Goal: Task Accomplishment & Management: Use online tool/utility

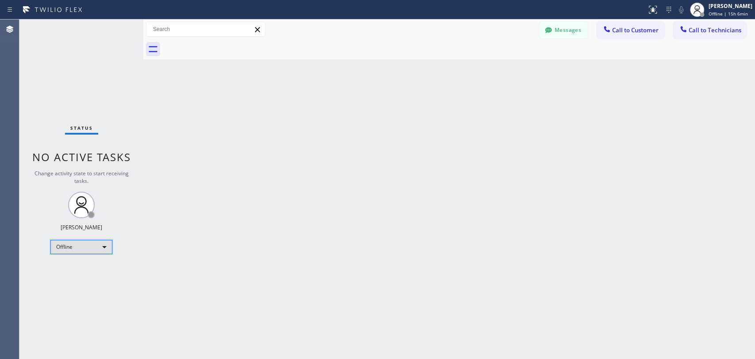
click at [102, 245] on div "Offline" at bounding box center [81, 247] width 62 height 14
click at [106, 272] on li "Available" at bounding box center [81, 269] width 60 height 11
click at [718, 29] on span "Call to Technicians" at bounding box center [715, 30] width 53 height 8
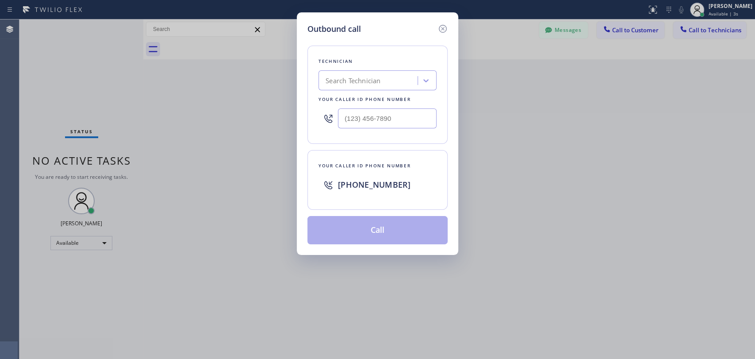
click at [364, 76] on div "Search Technician" at bounding box center [353, 81] width 55 height 10
type input "serg"
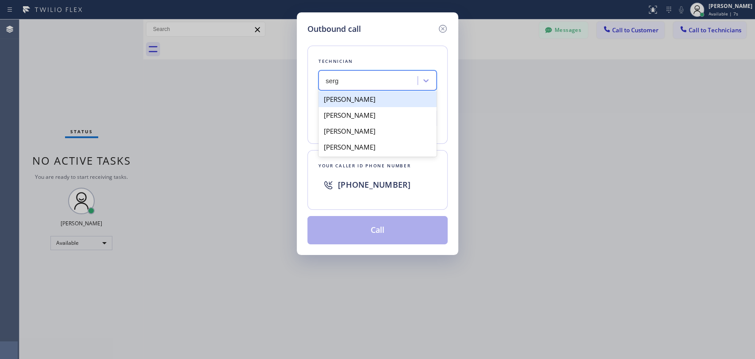
click at [374, 98] on div "[PERSON_NAME]" at bounding box center [377, 99] width 118 height 16
type input "[PHONE_NUMBER]"
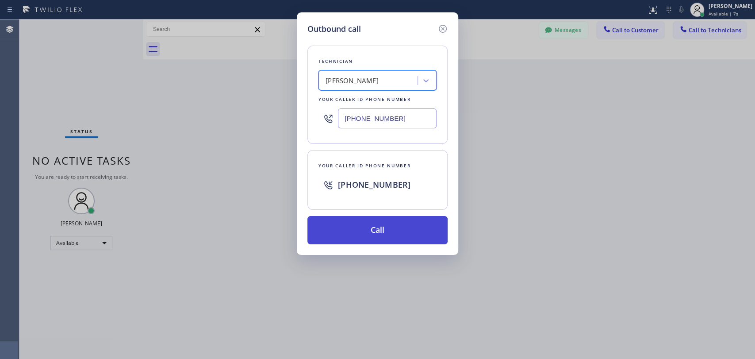
click at [389, 238] on button "Call" at bounding box center [377, 230] width 140 height 28
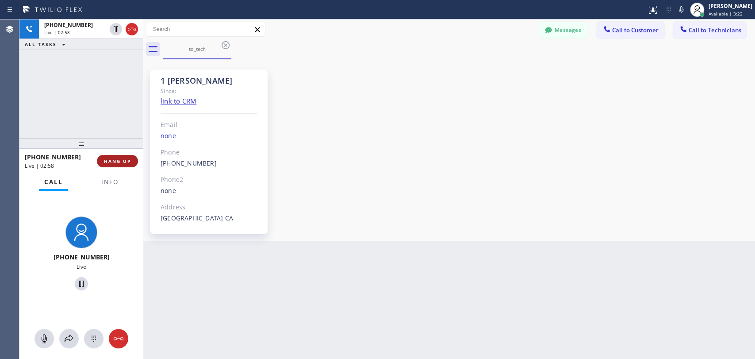
click at [125, 164] on button "HANG UP" at bounding box center [117, 161] width 41 height 12
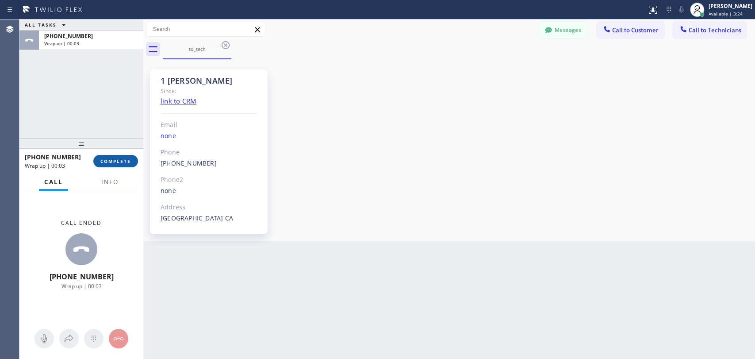
click at [130, 161] on span "COMPLETE" at bounding box center [115, 161] width 31 height 6
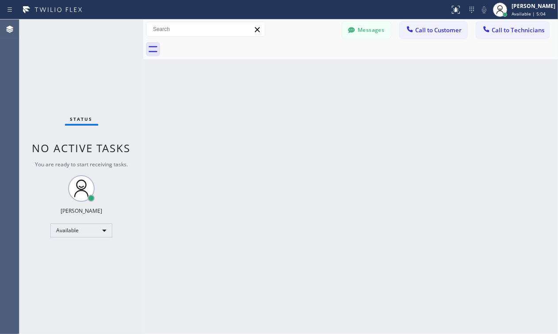
click at [444, 128] on div "Back to Dashboard Change Sender ID Customers Technicians KA [PERSON_NAME] [DATE…" at bounding box center [350, 176] width 415 height 314
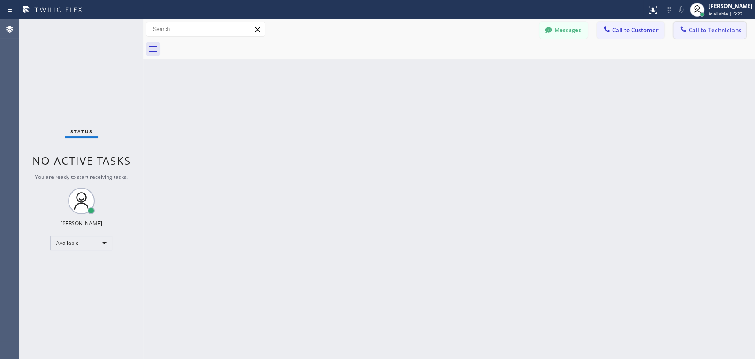
click at [723, 34] on button "Call to Technicians" at bounding box center [709, 30] width 73 height 17
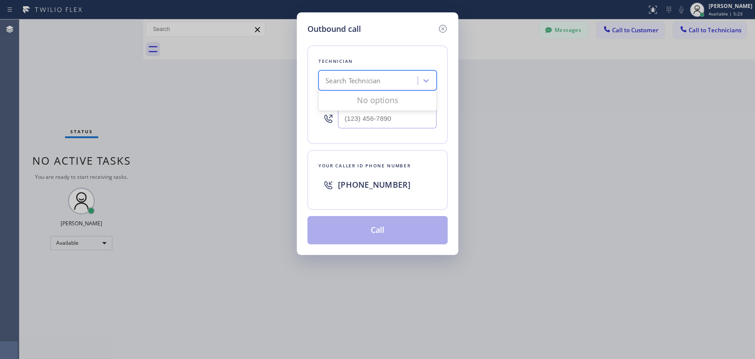
click at [380, 85] on div "Search Technician" at bounding box center [353, 81] width 55 height 10
type input "[PERSON_NAME]"
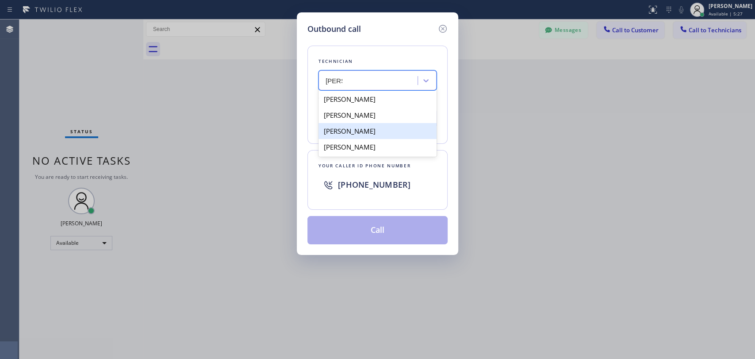
click at [387, 126] on div "[PERSON_NAME]" at bounding box center [377, 131] width 118 height 16
type input "[PHONE_NUMBER]"
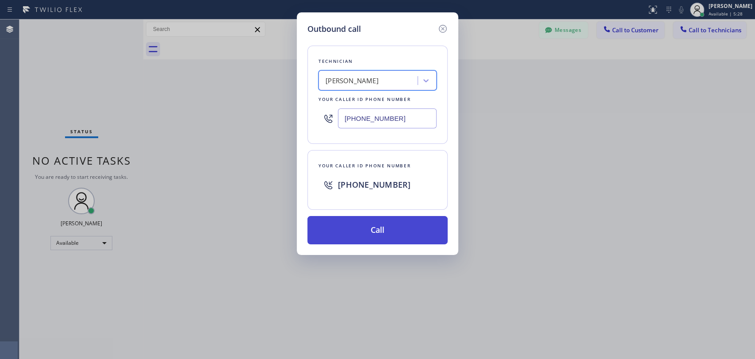
click at [368, 231] on button "Call" at bounding box center [377, 230] width 140 height 28
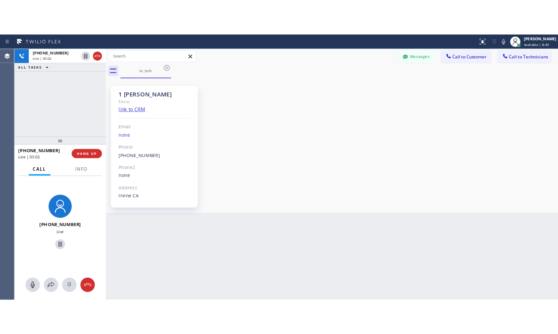
scroll to position [4746, 0]
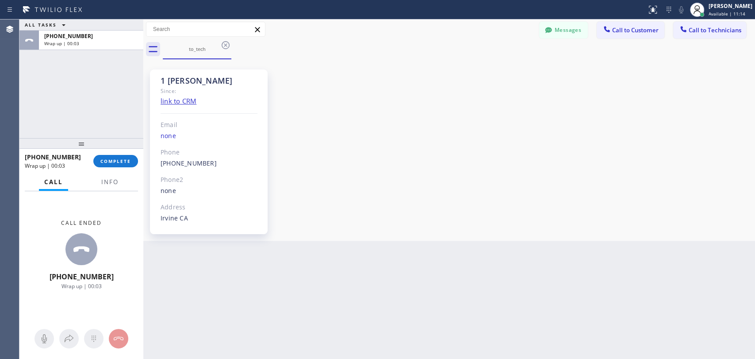
drag, startPoint x: 104, startPoint y: 161, endPoint x: 138, endPoint y: 146, distance: 36.9
click at [104, 161] on span "COMPLETE" at bounding box center [115, 161] width 31 height 6
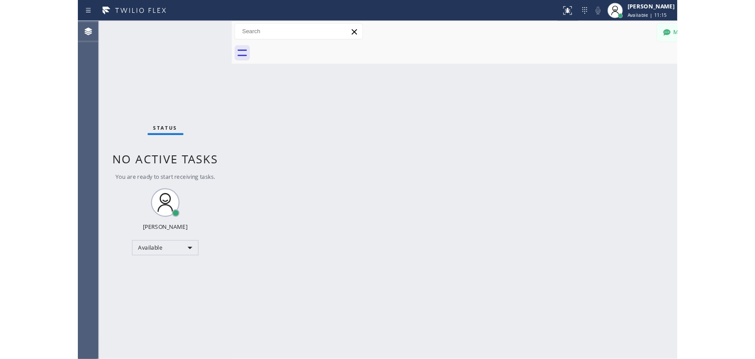
scroll to position [4984, 0]
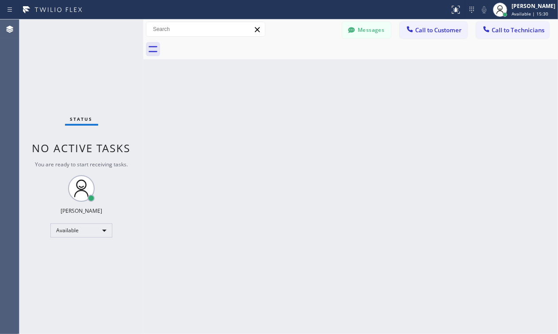
click at [437, 158] on div "Back to Dashboard Change Sender ID Customers Technicians KA [PERSON_NAME] [DATE…" at bounding box center [350, 176] width 415 height 314
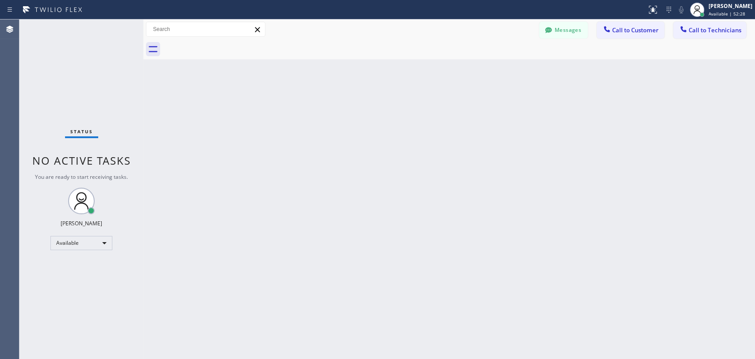
scroll to position [4746, 0]
click at [574, 31] on button "Messages" at bounding box center [563, 30] width 49 height 17
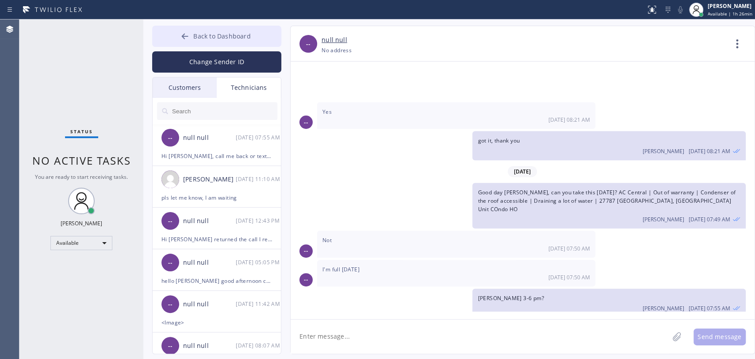
click at [246, 34] on span "Back to Dashboard" at bounding box center [221, 36] width 57 height 8
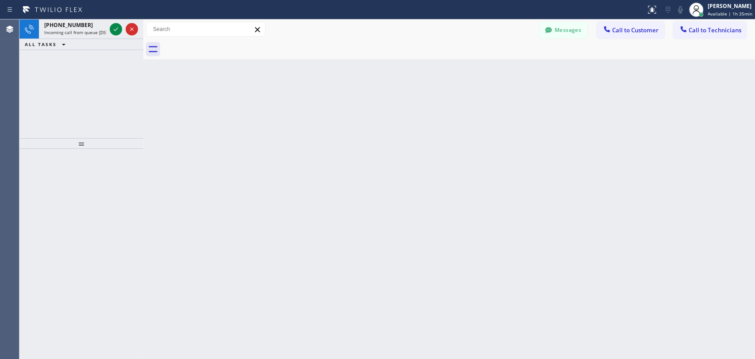
click at [347, 252] on div "Back to Dashboard Change Sender ID Customers Technicians KA [PERSON_NAME] [DATE…" at bounding box center [449, 188] width 612 height 339
click at [116, 28] on icon at bounding box center [116, 29] width 11 height 11
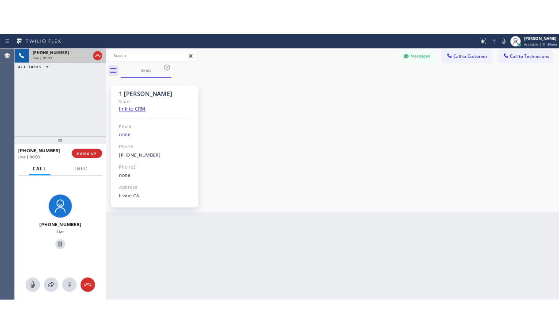
scroll to position [4746, 0]
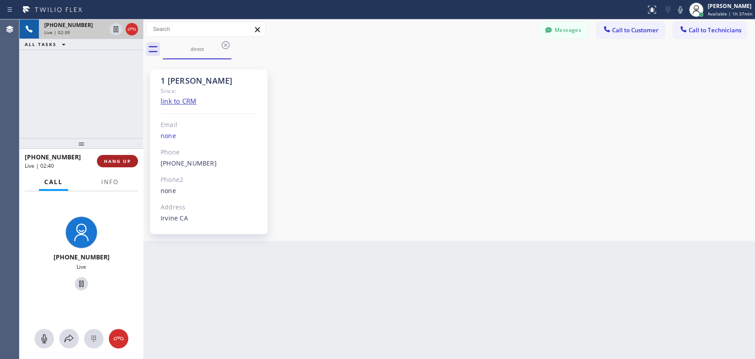
click at [127, 157] on button "HANG UP" at bounding box center [117, 161] width 41 height 12
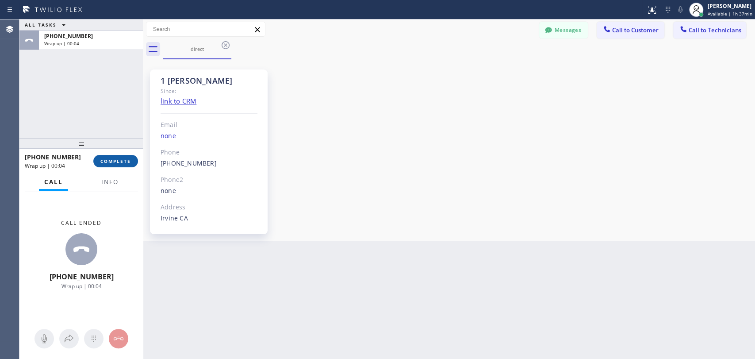
click at [126, 157] on button "COMPLETE" at bounding box center [115, 161] width 45 height 12
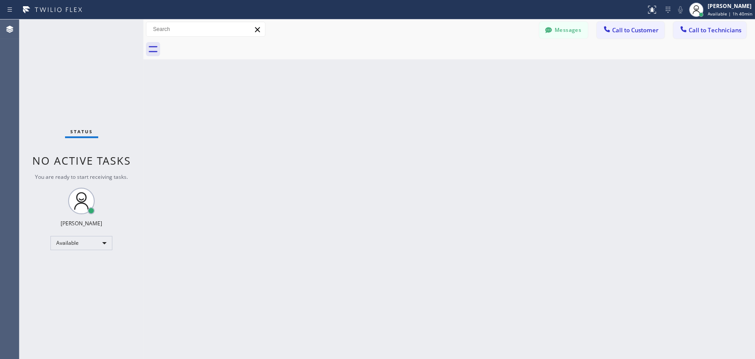
click at [113, 145] on div "Status No active tasks You are ready to start receiving tasks. Maria Taratukhin…" at bounding box center [81, 188] width 124 height 339
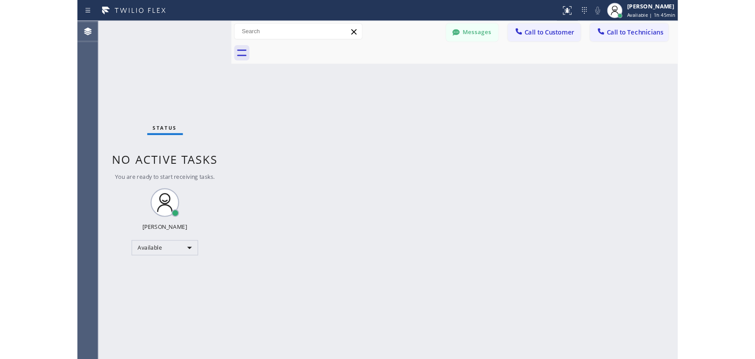
scroll to position [4984, 0]
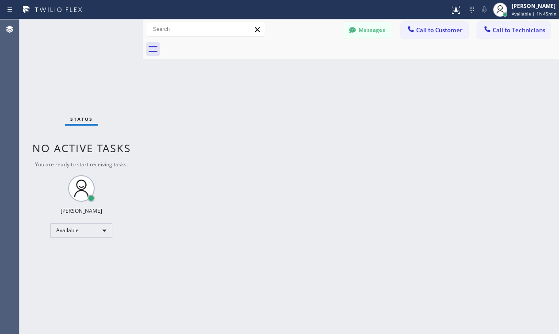
click at [452, 121] on div "Back to Dashboard Change Sender ID Customers Technicians KA [PERSON_NAME] [DATE…" at bounding box center [351, 176] width 416 height 314
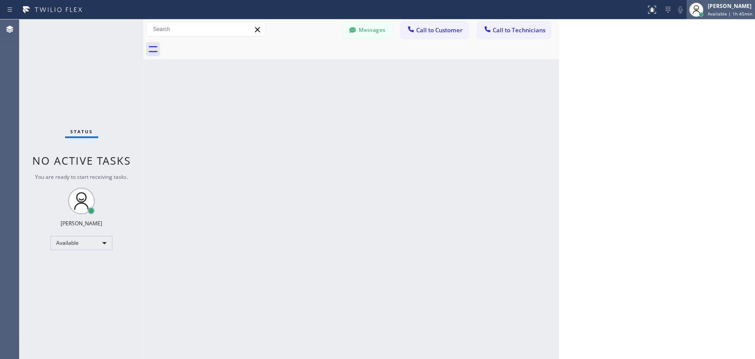
scroll to position [4746, 0]
